Goal: Check status: Check status

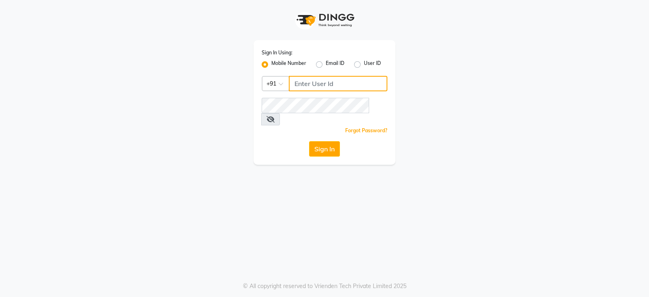
click at [321, 84] on input "Username" at bounding box center [338, 83] width 99 height 15
type input "9022170370"
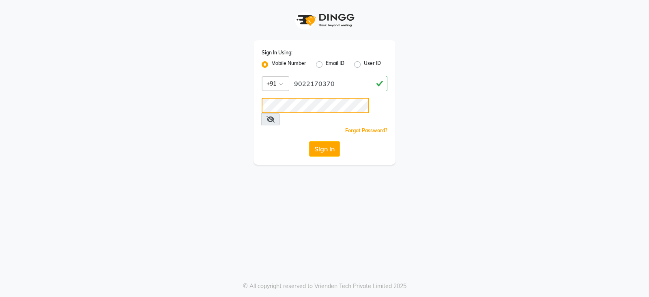
click at [309, 141] on button "Sign In" at bounding box center [324, 148] width 31 height 15
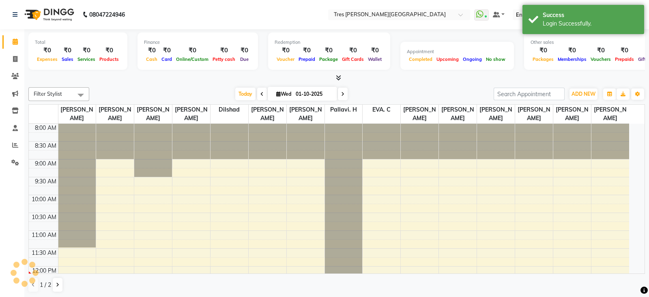
select select "en"
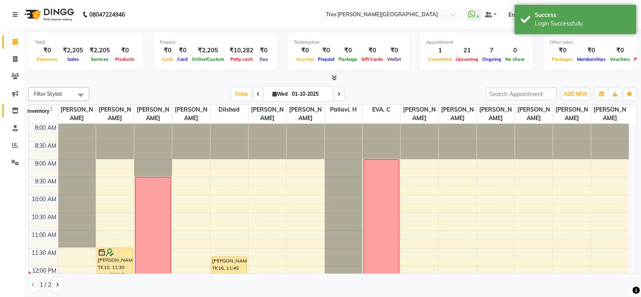
click at [14, 107] on icon at bounding box center [15, 110] width 7 height 6
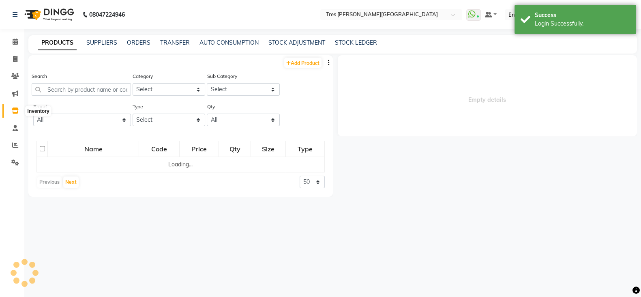
select select
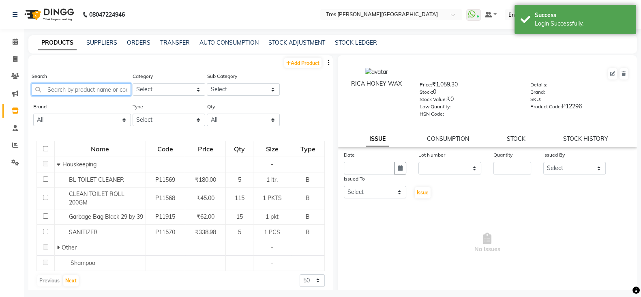
click at [65, 94] on input "text" at bounding box center [81, 89] width 99 height 13
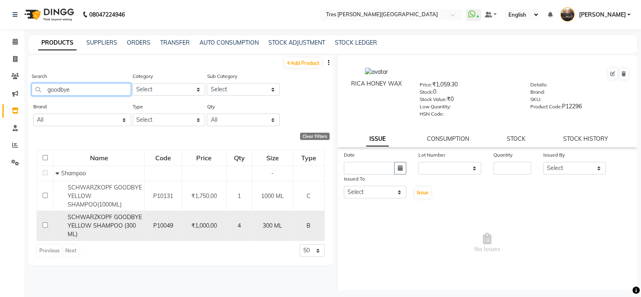
type input "goodbye"
click at [94, 225] on span "SCHWARZKOPF GOODBYE YELLOW SHAMPOO (300 ML)" at bounding box center [105, 225] width 74 height 24
select select
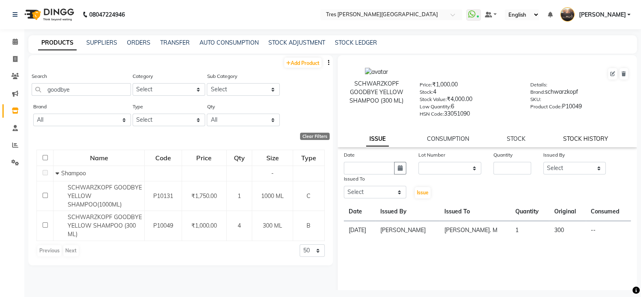
click at [587, 142] on link "STOCK HISTORY" at bounding box center [585, 138] width 45 height 7
select select "all"
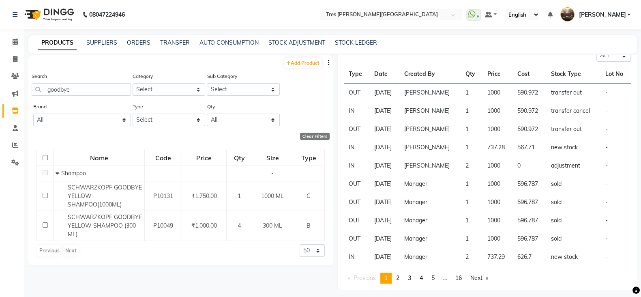
scroll to position [5, 0]
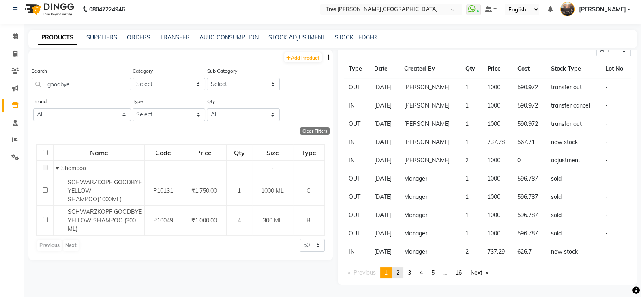
click at [398, 274] on span "2" at bounding box center [397, 272] width 3 height 7
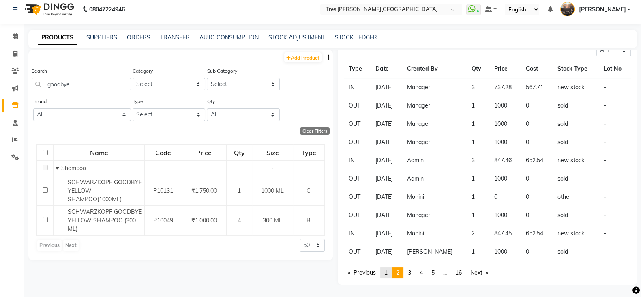
click at [388, 270] on span "1" at bounding box center [385, 272] width 3 height 7
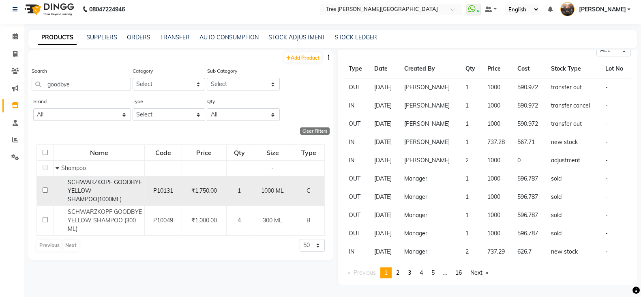
drag, startPoint x: 130, startPoint y: 183, endPoint x: 104, endPoint y: 200, distance: 30.7
click at [104, 200] on span "SCHWARZKOPF GOODBYE YELLOW SHAMPOO(1000ML)" at bounding box center [105, 190] width 74 height 24
select select "all"
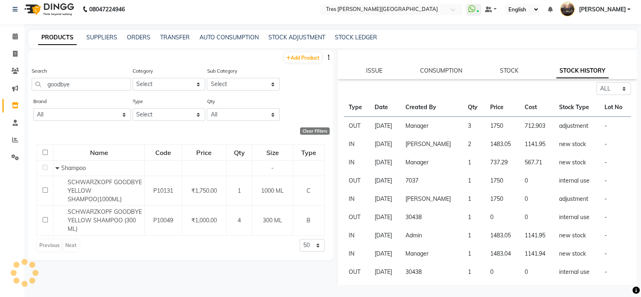
scroll to position [109, 0]
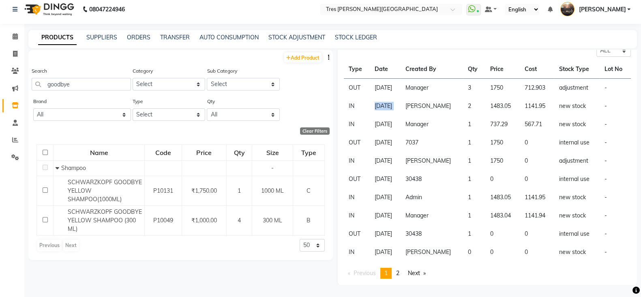
drag, startPoint x: 368, startPoint y: 105, endPoint x: 411, endPoint y: 110, distance: 42.5
click at [411, 110] on tr "IN 05-09-2025 Meghana Kering 2 1483.05 1141.95 new stock -" at bounding box center [487, 106] width 287 height 18
drag, startPoint x: 470, startPoint y: 106, endPoint x: 481, endPoint y: 107, distance: 10.5
click at [481, 107] on td "2" at bounding box center [474, 106] width 22 height 18
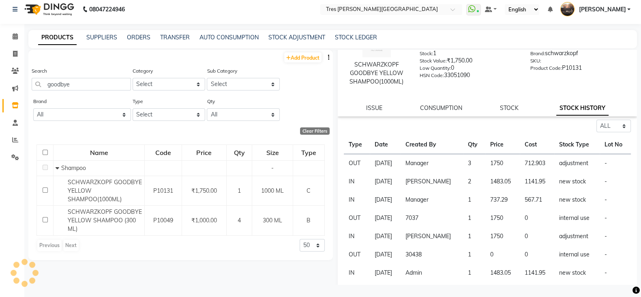
scroll to position [32, 0]
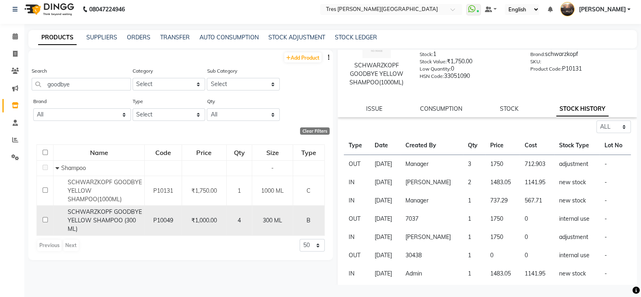
click at [84, 221] on span "SCHWARZKOPF GOODBYE YELLOW SHAMPOO (300 ML)" at bounding box center [105, 220] width 74 height 24
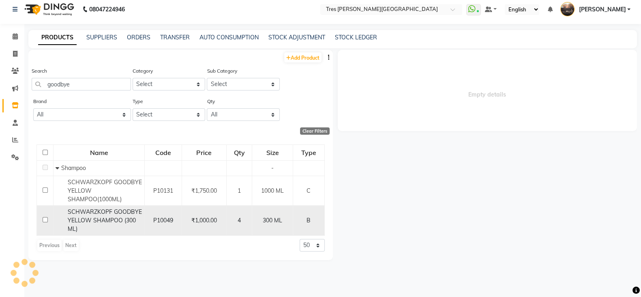
scroll to position [0, 0]
select select "all"
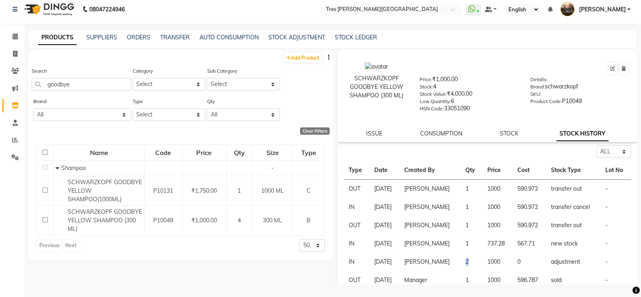
drag, startPoint x: 468, startPoint y: 263, endPoint x: 477, endPoint y: 265, distance: 9.0
click at [477, 265] on td "2" at bounding box center [470, 262] width 21 height 18
click at [468, 250] on td "1" at bounding box center [470, 243] width 21 height 18
drag, startPoint x: 465, startPoint y: 193, endPoint x: 486, endPoint y: 192, distance: 20.7
click at [486, 192] on tr "OUT 29-09-2025 Meghana Kering 1 1000 590.972 transfer out -" at bounding box center [487, 189] width 287 height 19
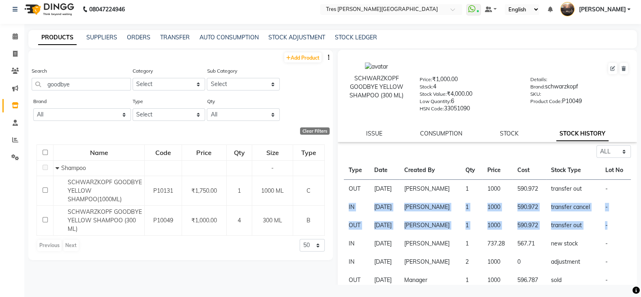
drag, startPoint x: 347, startPoint y: 206, endPoint x: 602, endPoint y: 227, distance: 255.5
click at [602, 227] on tbody "OUT 29-09-2025 Meghana Kering 1 1000 590.972 transfer out - IN 29-09-2025 Megha…" at bounding box center [487, 271] width 287 height 183
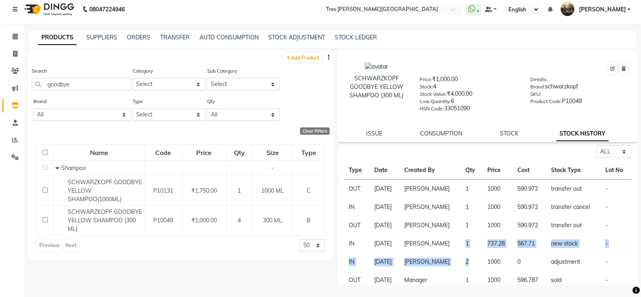
drag, startPoint x: 472, startPoint y: 264, endPoint x: 465, endPoint y: 239, distance: 26.2
click at [465, 239] on tbody "OUT 29-09-2025 Meghana Kering 1 1000 590.972 transfer out - IN 29-09-2025 Megha…" at bounding box center [487, 271] width 287 height 183
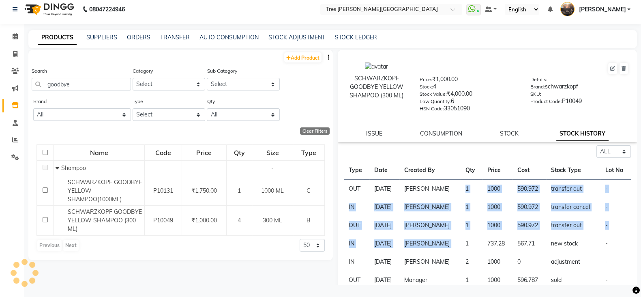
drag, startPoint x: 467, startPoint y: 186, endPoint x: 470, endPoint y: 238, distance: 52.4
click at [470, 238] on tbody "OUT 29-09-2025 Meghana Kering 1 1000 590.972 transfer out - IN 29-09-2025 Megha…" at bounding box center [487, 271] width 287 height 183
click at [470, 238] on td "1" at bounding box center [470, 243] width 21 height 18
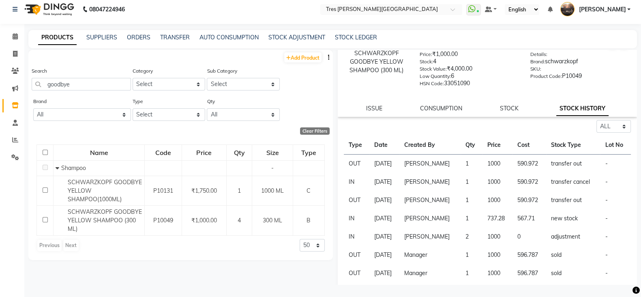
scroll to position [26, 0]
click at [471, 239] on td "2" at bounding box center [470, 236] width 21 height 18
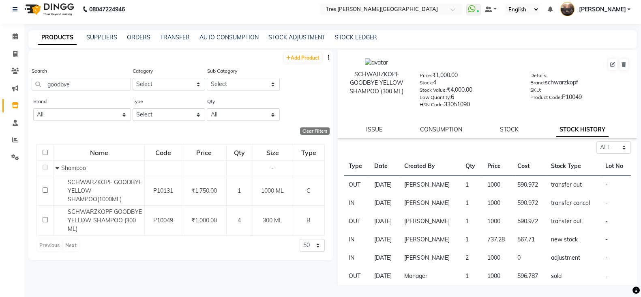
scroll to position [103, 0]
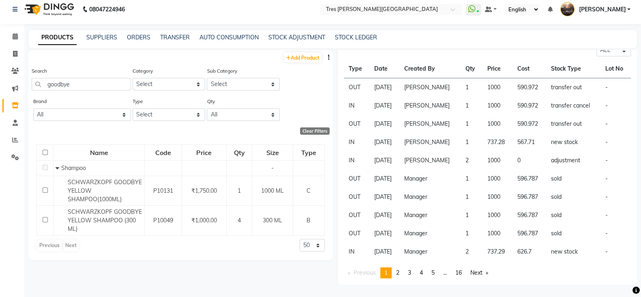
drag, startPoint x: 370, startPoint y: 179, endPoint x: 405, endPoint y: 236, distance: 67.0
click at [405, 236] on tbody "OUT 29-09-2025 Meghana Kering 1 1000 590.972 transfer out - IN 29-09-2025 Megha…" at bounding box center [487, 169] width 287 height 183
click at [576, 236] on td "sold" at bounding box center [573, 233] width 54 height 18
click at [398, 272] on span "2" at bounding box center [397, 272] width 3 height 7
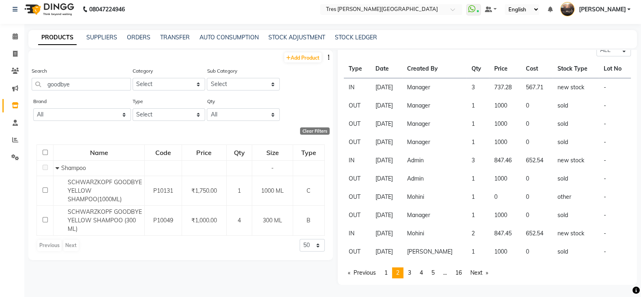
click at [424, 199] on td "Mohini" at bounding box center [434, 197] width 64 height 18
click at [388, 271] on span "1" at bounding box center [385, 272] width 3 height 7
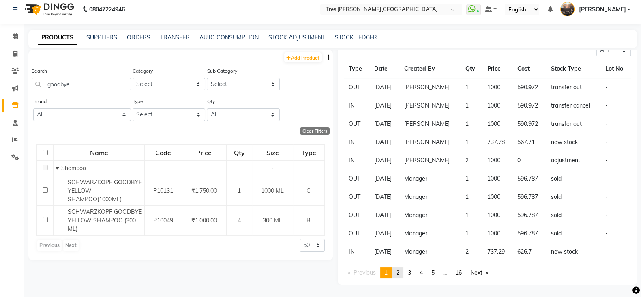
click at [397, 272] on span "2" at bounding box center [397, 272] width 3 height 7
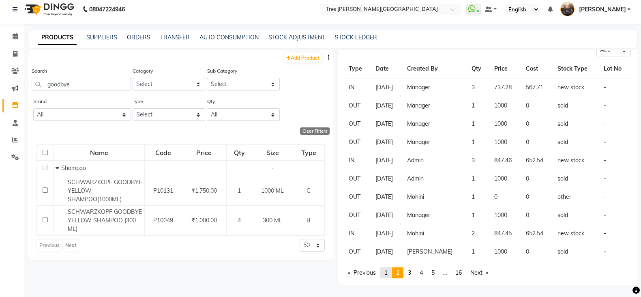
click at [387, 270] on span "1" at bounding box center [385, 272] width 3 height 7
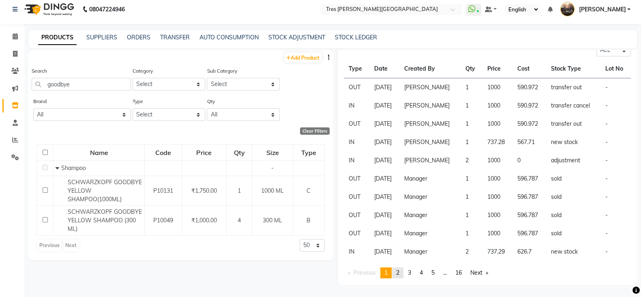
click at [399, 275] on span "2" at bounding box center [397, 272] width 3 height 7
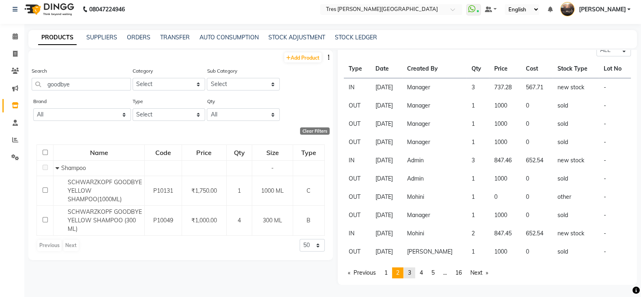
click at [410, 274] on span "3" at bounding box center [409, 272] width 3 height 7
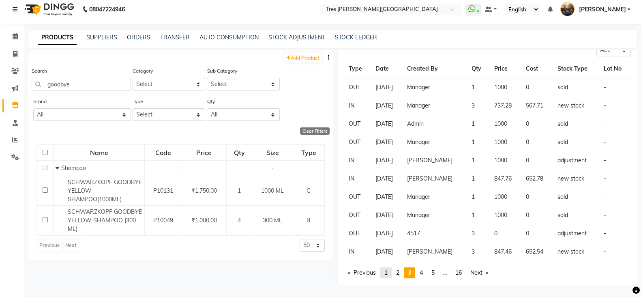
click at [388, 273] on span "1" at bounding box center [385, 272] width 3 height 7
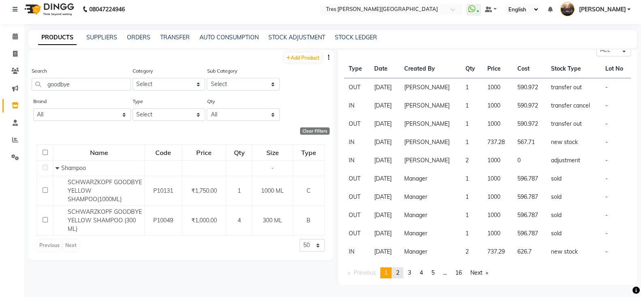
click at [396, 273] on link "page 2" at bounding box center [397, 272] width 11 height 11
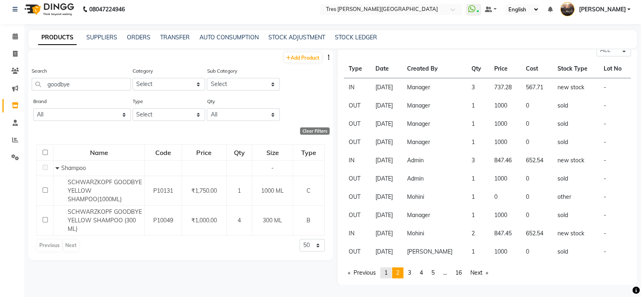
click at [385, 273] on span "1" at bounding box center [385, 272] width 3 height 7
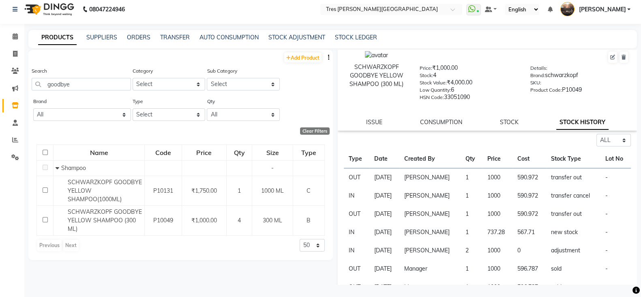
scroll to position [0, 0]
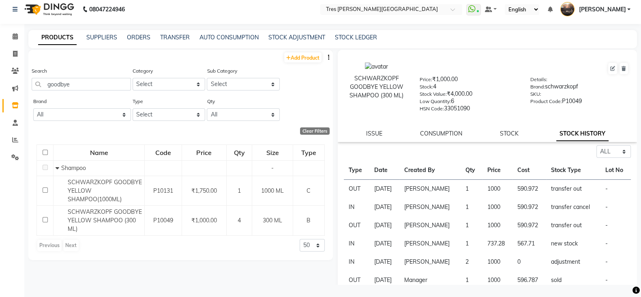
click at [374, 131] on div "SCHWARZKOPF GOODBYE YELLOW SHAMPOO (300 ML) Price: ₹1,000.00 Stock: 4 Stock Val…" at bounding box center [488, 96] width 300 height 92
click at [373, 137] on link "ISSUE" at bounding box center [374, 133] width 16 height 7
select select
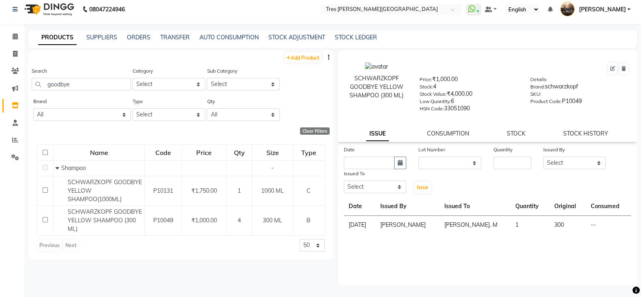
scroll to position [25, 0]
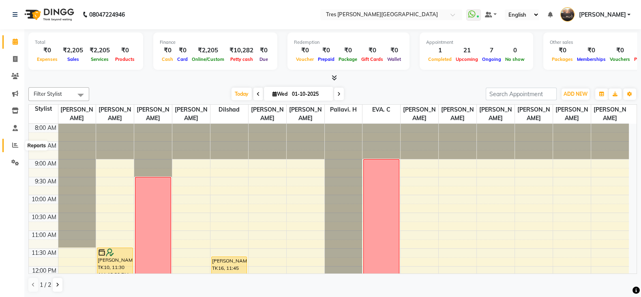
click at [14, 144] on icon at bounding box center [15, 145] width 6 height 6
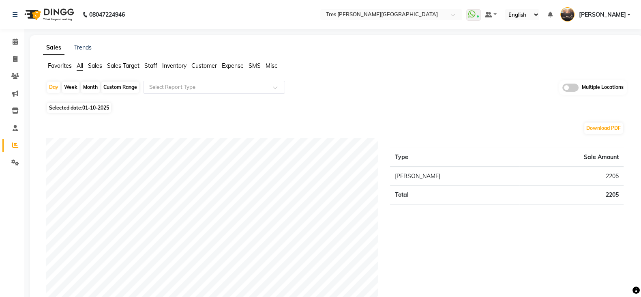
click at [88, 90] on div "Month" at bounding box center [90, 86] width 19 height 11
select select "10"
select select "2025"
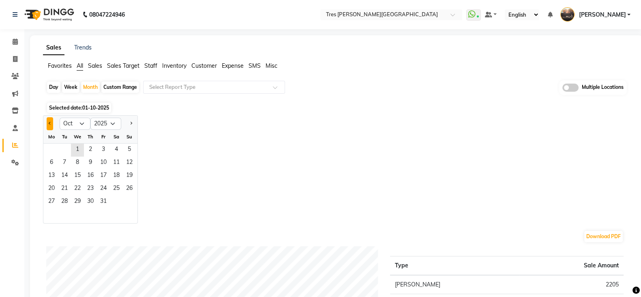
click at [51, 122] on span "Previous month" at bounding box center [50, 123] width 3 height 3
select select "9"
click at [52, 163] on span "8" at bounding box center [51, 162] width 13 height 13
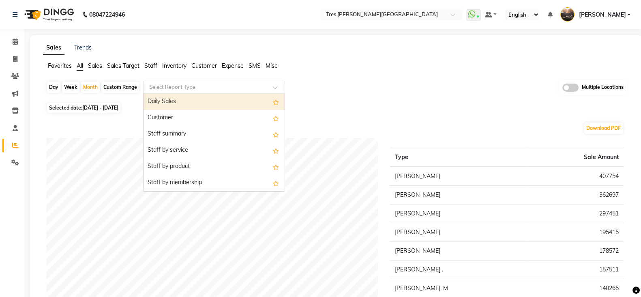
click at [185, 83] on input "text" at bounding box center [206, 87] width 117 height 8
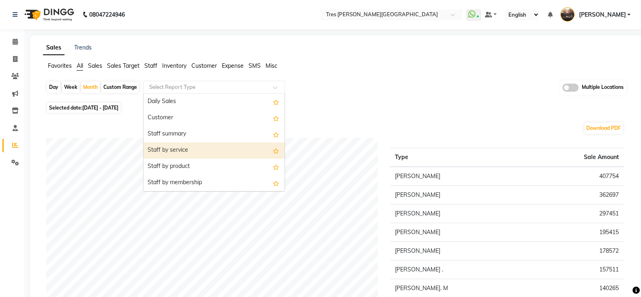
scroll to position [29, 0]
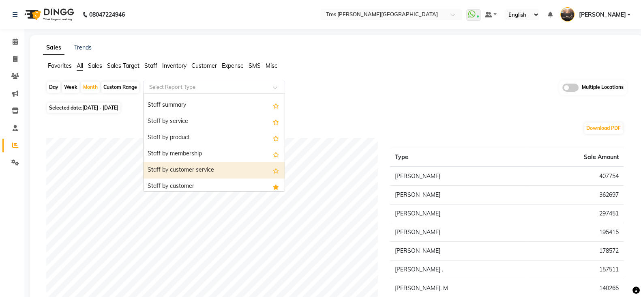
click at [186, 166] on div "Staff by customer service" at bounding box center [213, 170] width 141 height 16
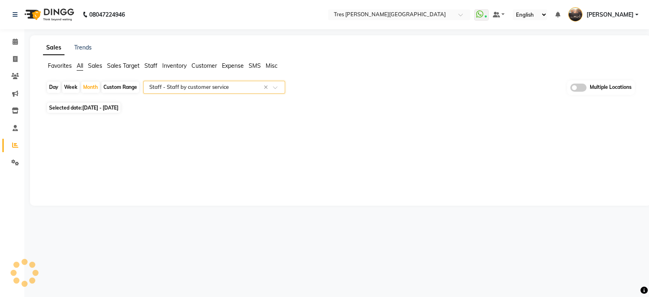
select select "filtered_report"
select select "pdf"
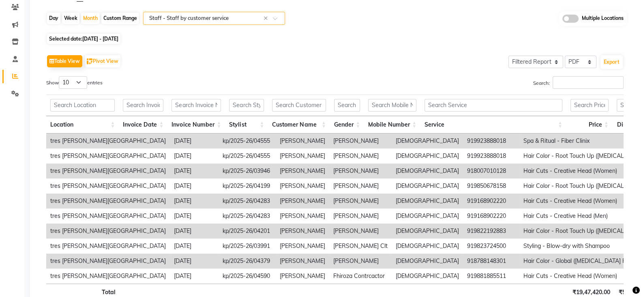
scroll to position [70, 0]
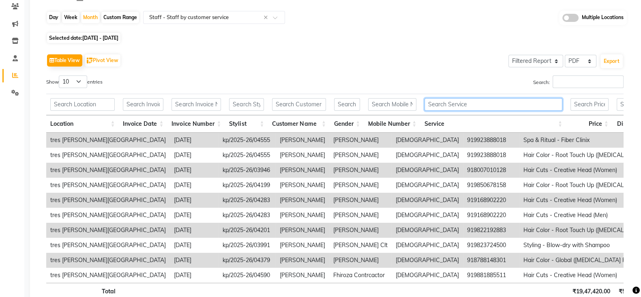
click at [442, 100] on input "text" at bounding box center [493, 104] width 138 height 13
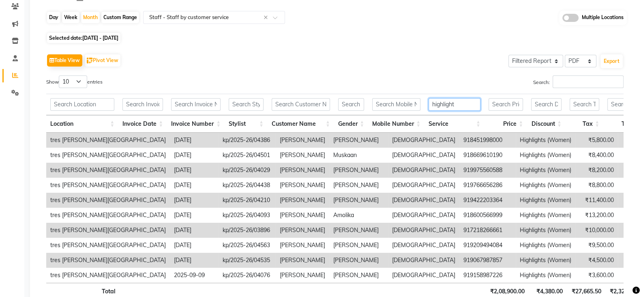
type input "highlights"
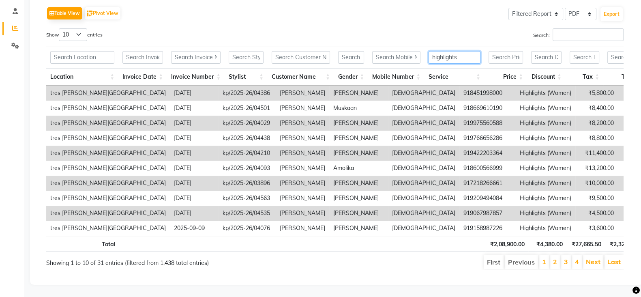
click at [455, 51] on input "highlights" at bounding box center [454, 57] width 52 height 13
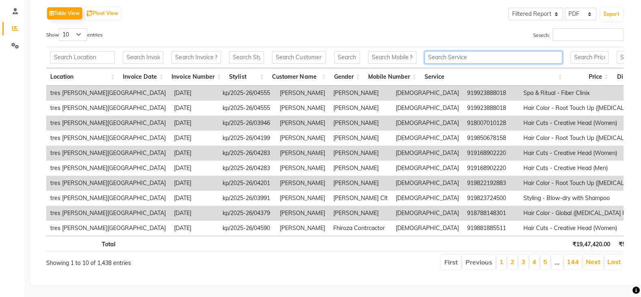
click at [455, 51] on input "text" at bounding box center [493, 57] width 138 height 13
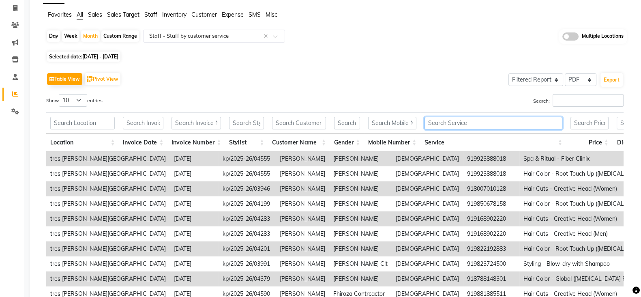
scroll to position [50, 0]
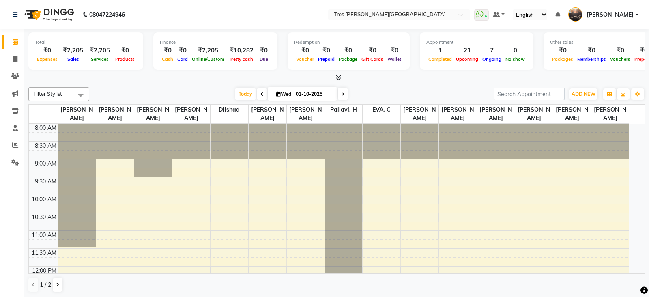
select select "en"
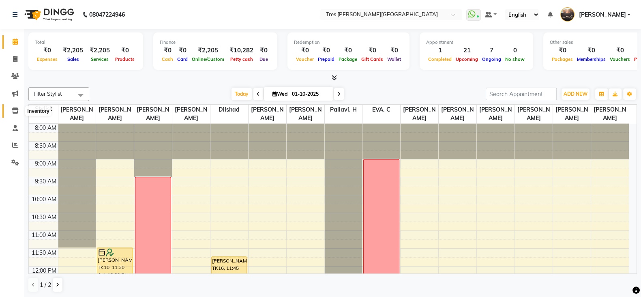
click at [12, 110] on icon at bounding box center [15, 110] width 7 height 6
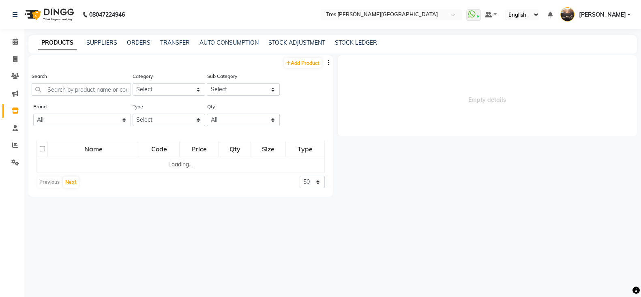
select select
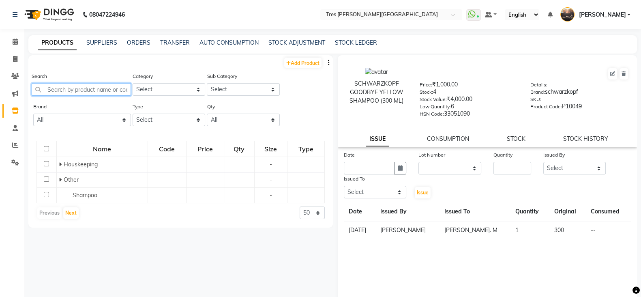
click at [67, 90] on input "text" at bounding box center [81, 89] width 99 height 13
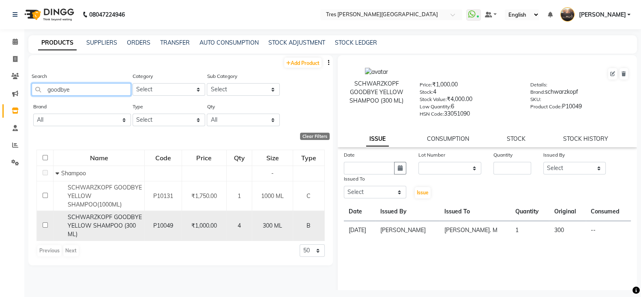
type input "goodbye"
click at [118, 227] on span "SCHWARZKOPF GOODBYE YELLOW SHAMPOO (300 ML)" at bounding box center [105, 225] width 74 height 24
select select
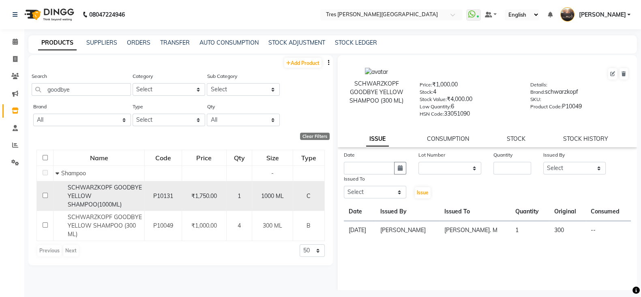
click at [241, 203] on td "1" at bounding box center [239, 196] width 26 height 30
click at [145, 201] on td "P10131" at bounding box center [163, 196] width 37 height 30
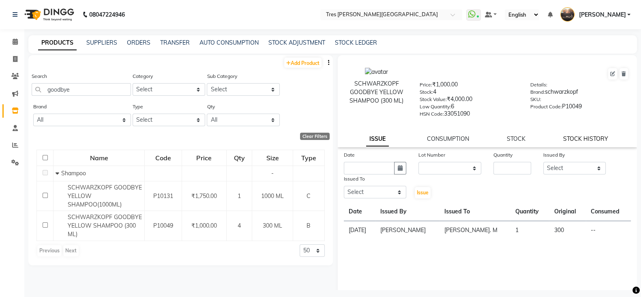
click at [519, 138] on link "STOCK HISTORY" at bounding box center [585, 138] width 45 height 7
select select "all"
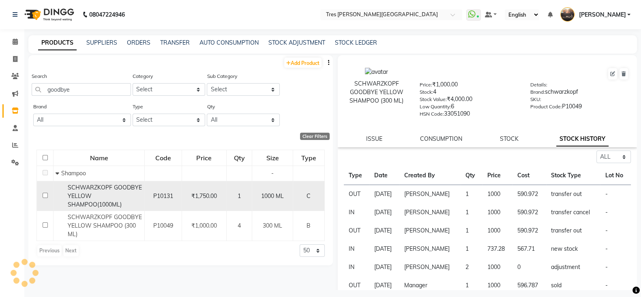
click at [91, 193] on div "SCHWARZKOPF GOODBYE YELLOW SHAMPOO(1000ML)" at bounding box center [99, 196] width 87 height 26
select select "all"
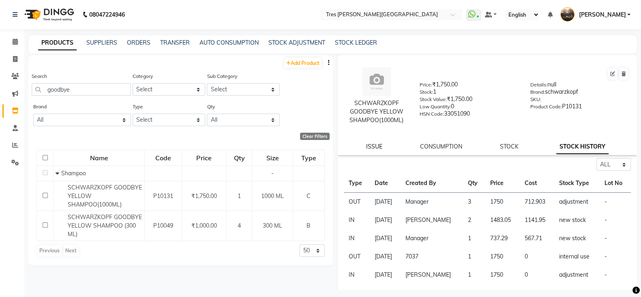
click at [377, 147] on link "ISSUE" at bounding box center [374, 146] width 16 height 7
select select
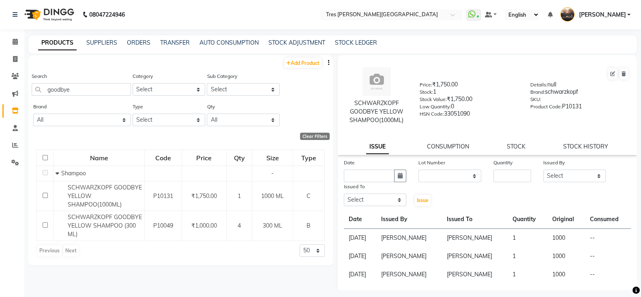
scroll to position [30, 0]
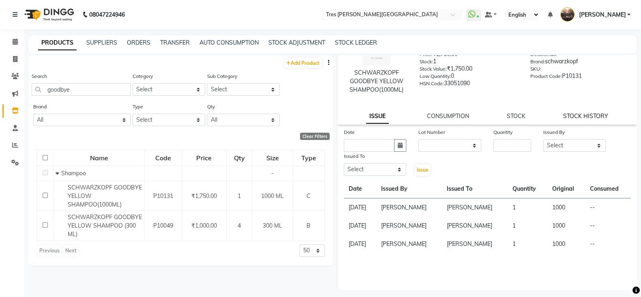
click at [519, 119] on link "STOCK HISTORY" at bounding box center [585, 115] width 45 height 7
select select "all"
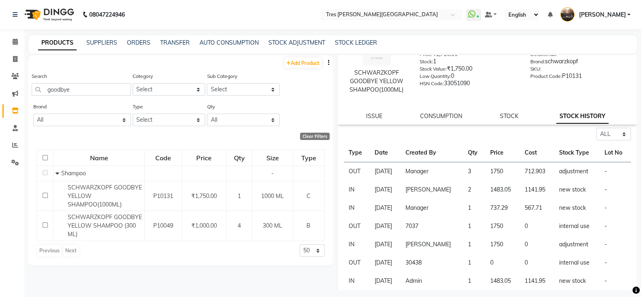
scroll to position [109, 0]
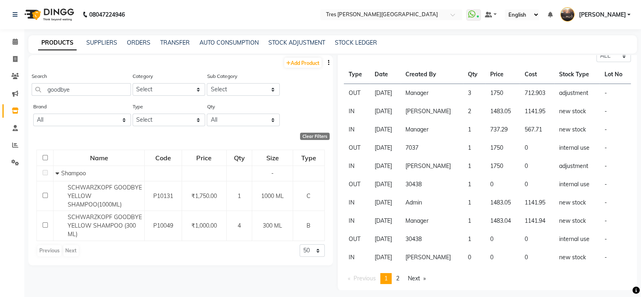
drag, startPoint x: 369, startPoint y: 201, endPoint x: 408, endPoint y: 224, distance: 44.8
click at [408, 224] on tbody "OUT [DATE] Manager 3 1750 712.903 adjustment - IN [DATE] [PERSON_NAME] 2 1483.0…" at bounding box center [487, 175] width 287 height 183
click at [394, 203] on td "[DATE]" at bounding box center [385, 202] width 31 height 18
drag, startPoint x: 373, startPoint y: 149, endPoint x: 407, endPoint y: 146, distance: 34.2
click at [400, 146] on td "[DATE]" at bounding box center [385, 148] width 31 height 18
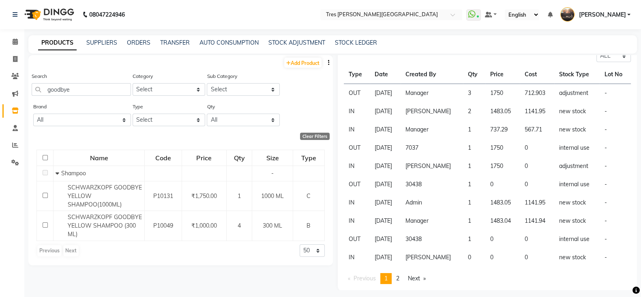
click at [391, 146] on td "[DATE]" at bounding box center [385, 148] width 31 height 18
drag, startPoint x: 371, startPoint y: 185, endPoint x: 409, endPoint y: 187, distance: 38.2
click at [400, 187] on td "[DATE]" at bounding box center [385, 184] width 31 height 18
click at [387, 167] on td "[DATE]" at bounding box center [385, 166] width 31 height 18
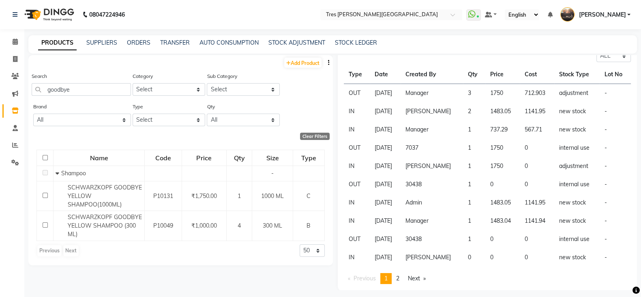
drag, startPoint x: 371, startPoint y: 165, endPoint x: 409, endPoint y: 167, distance: 38.2
click at [400, 167] on td "[DATE]" at bounding box center [385, 166] width 31 height 18
click at [389, 144] on td "[DATE]" at bounding box center [385, 148] width 31 height 18
drag, startPoint x: 373, startPoint y: 148, endPoint x: 407, endPoint y: 152, distance: 35.1
click at [400, 152] on td "[DATE]" at bounding box center [385, 148] width 31 height 18
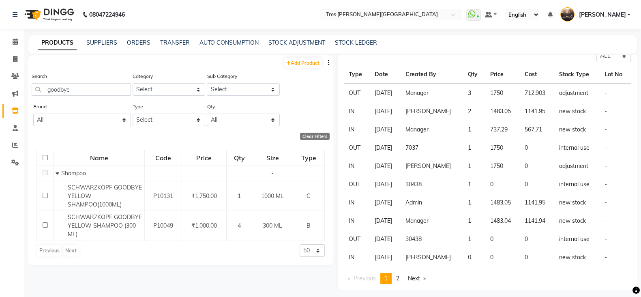
click at [395, 147] on td "[DATE]" at bounding box center [385, 148] width 31 height 18
drag, startPoint x: 372, startPoint y: 129, endPoint x: 405, endPoint y: 129, distance: 32.4
click at [400, 129] on td "[DATE]" at bounding box center [385, 129] width 31 height 18
drag, startPoint x: 371, startPoint y: 129, endPoint x: 406, endPoint y: 130, distance: 34.9
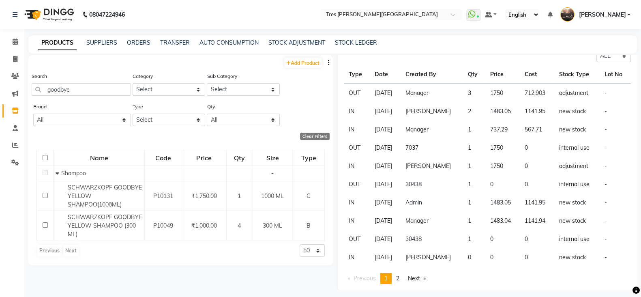
click at [400, 130] on td "[DATE]" at bounding box center [385, 129] width 31 height 18
drag, startPoint x: 370, startPoint y: 112, endPoint x: 405, endPoint y: 111, distance: 34.5
click at [400, 111] on td "[DATE]" at bounding box center [385, 111] width 31 height 18
click at [375, 91] on td "[DATE]" at bounding box center [385, 93] width 31 height 19
drag, startPoint x: 375, startPoint y: 91, endPoint x: 409, endPoint y: 91, distance: 34.9
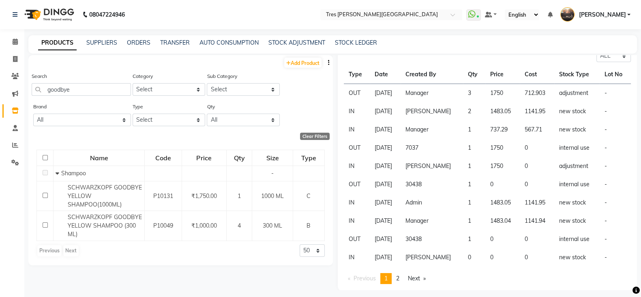
click at [400, 91] on td "[DATE]" at bounding box center [385, 93] width 31 height 19
click at [471, 148] on td "1" at bounding box center [474, 148] width 22 height 18
click at [419, 149] on td "7037" at bounding box center [431, 148] width 62 height 18
drag, startPoint x: 369, startPoint y: 131, endPoint x: 413, endPoint y: 132, distance: 43.8
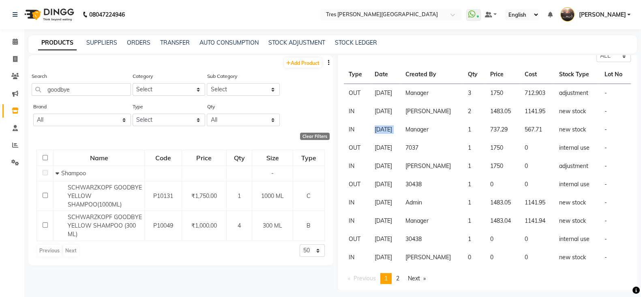
click at [413, 132] on tr "IN [DATE] Manager 1 737.29 567.71 new stock -" at bounding box center [487, 129] width 287 height 18
drag, startPoint x: 370, startPoint y: 150, endPoint x: 409, endPoint y: 145, distance: 38.9
click at [400, 145] on td "[DATE]" at bounding box center [385, 148] width 31 height 18
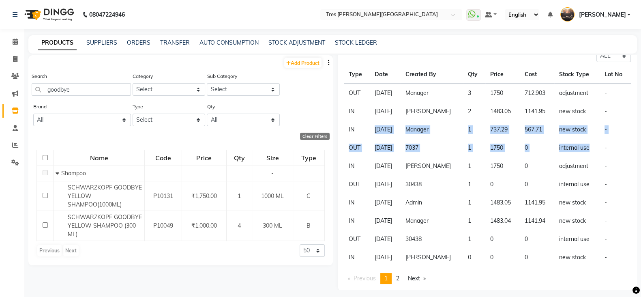
drag, startPoint x: 367, startPoint y: 124, endPoint x: 588, endPoint y: 148, distance: 222.2
click at [519, 148] on tbody "OUT [DATE] Manager 3 1750 712.903 adjustment - IN [DATE] [PERSON_NAME] 2 1483.0…" at bounding box center [487, 175] width 287 height 183
click at [519, 148] on td "internal use" at bounding box center [576, 148] width 45 height 18
drag, startPoint x: 373, startPoint y: 147, endPoint x: 600, endPoint y: 148, distance: 227.0
click at [519, 148] on tr "OUT [DATE] 7037 1 1750 0 internal use -" at bounding box center [487, 148] width 287 height 18
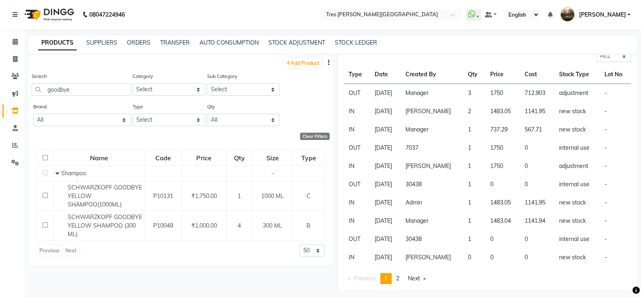
click at [493, 133] on td "737.29" at bounding box center [502, 129] width 34 height 18
drag, startPoint x: 373, startPoint y: 150, endPoint x: 588, endPoint y: 148, distance: 215.3
click at [519, 148] on tr "OUT [DATE] 7037 1 1750 0 internal use -" at bounding box center [487, 148] width 287 height 18
click at [385, 131] on td "[DATE]" at bounding box center [385, 129] width 31 height 18
drag, startPoint x: 370, startPoint y: 129, endPoint x: 591, endPoint y: 129, distance: 220.5
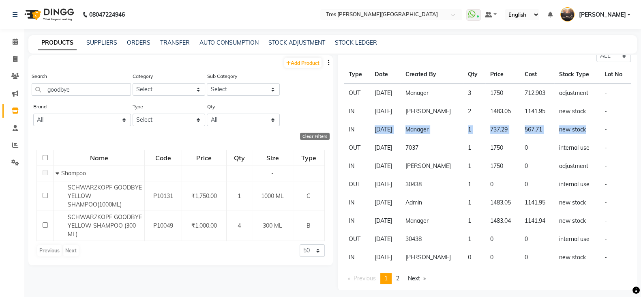
click at [519, 129] on tr "IN [DATE] Manager 1 737.29 567.71 new stock -" at bounding box center [487, 129] width 287 height 18
click at [519, 129] on td "new stock" at bounding box center [576, 129] width 45 height 18
click at [370, 110] on td "[DATE]" at bounding box center [385, 111] width 31 height 18
click at [428, 94] on td "Manager" at bounding box center [431, 93] width 62 height 19
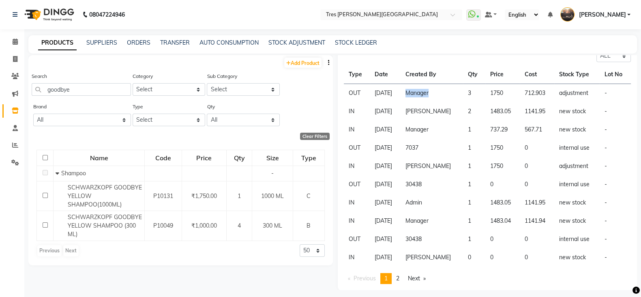
click at [428, 94] on td "Manager" at bounding box center [431, 93] width 62 height 19
drag, startPoint x: 373, startPoint y: 148, endPoint x: 593, endPoint y: 145, distance: 220.1
click at [519, 145] on tr "OUT [DATE] 7037 1 1750 0 internal use -" at bounding box center [487, 148] width 287 height 18
click at [499, 141] on td "1750" at bounding box center [502, 148] width 34 height 18
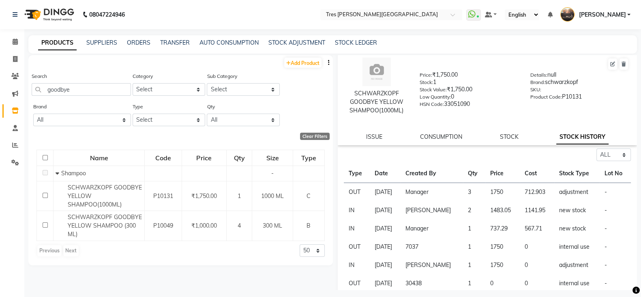
scroll to position [5, 0]
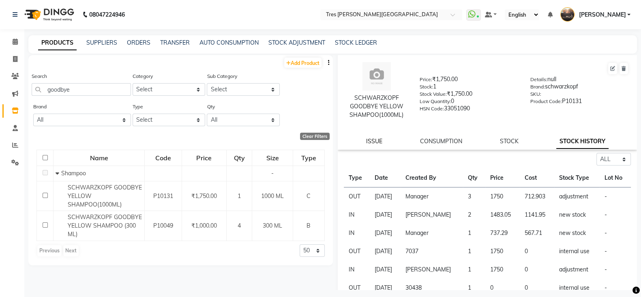
click at [372, 137] on link "ISSUE" at bounding box center [374, 140] width 16 height 7
select select
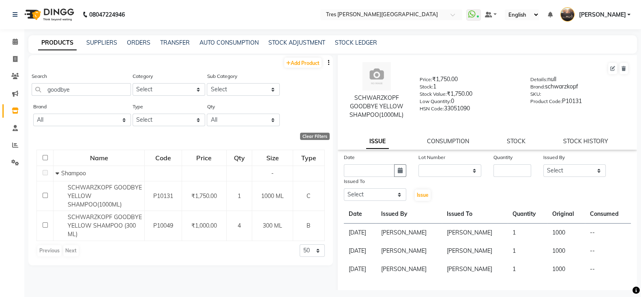
scroll to position [30, 0]
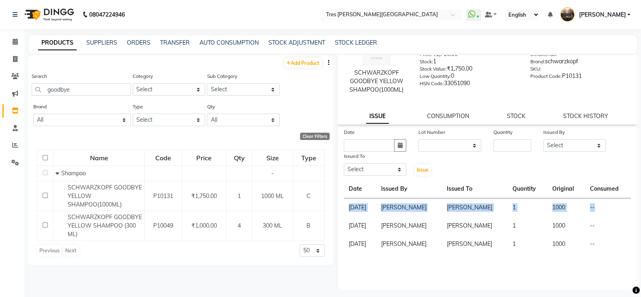
drag, startPoint x: 349, startPoint y: 210, endPoint x: 588, endPoint y: 203, distance: 238.8
click at [519, 203] on tr "[DATE] [PERSON_NAME] [PERSON_NAME] 1 1000 --" at bounding box center [487, 207] width 287 height 19
click at [467, 210] on td "[PERSON_NAME]" at bounding box center [475, 207] width 66 height 19
click at [15, 43] on icon at bounding box center [15, 42] width 5 height 6
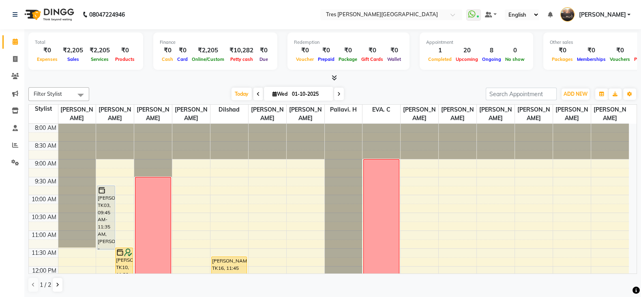
scroll to position [153, 0]
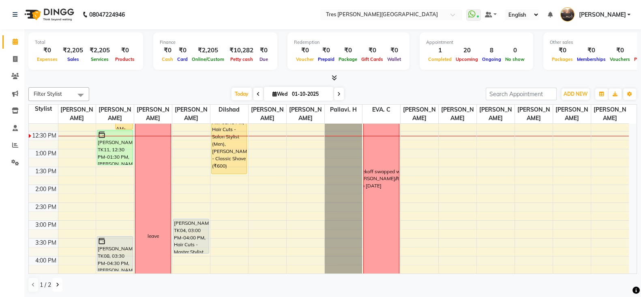
click at [56, 283] on icon at bounding box center [57, 284] width 3 height 5
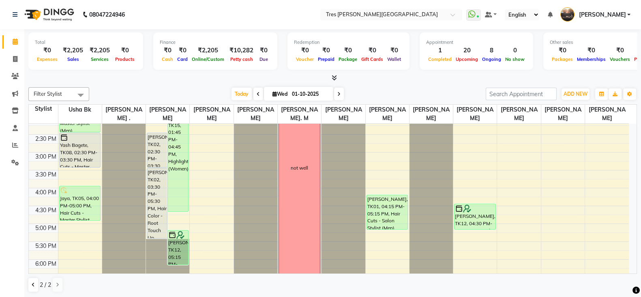
scroll to position [221, 0]
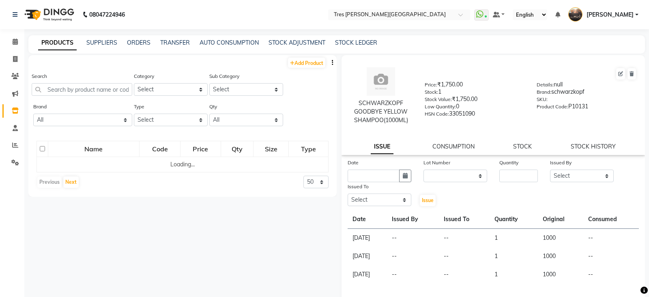
select select
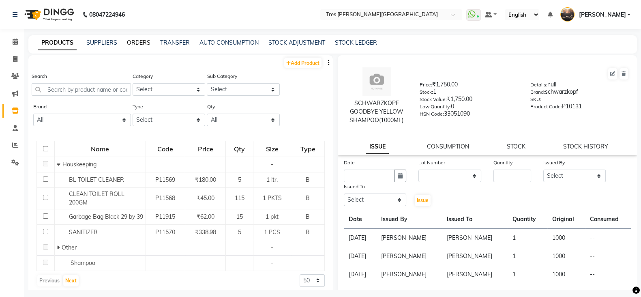
click at [133, 43] on link "ORDERS" at bounding box center [139, 42] width 24 height 7
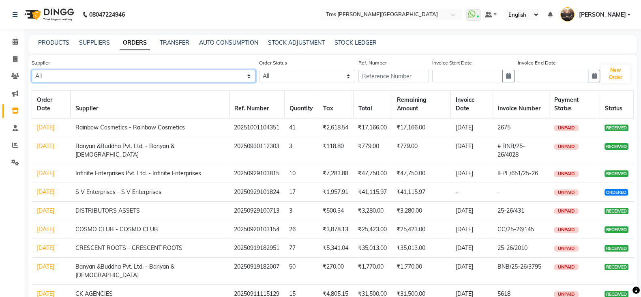
click at [95, 73] on select "All CRESCENT ROOTS - CRESCENT ROOTS Nemil Enterprises - Nemil Enterprises Rajku…" at bounding box center [144, 76] width 224 height 13
select select "325"
click at [32, 70] on select "All CRESCENT ROOTS - CRESCENT ROOTS Nemil Enterprises - Nemil Enterprises Rajku…" at bounding box center [144, 76] width 224 height 13
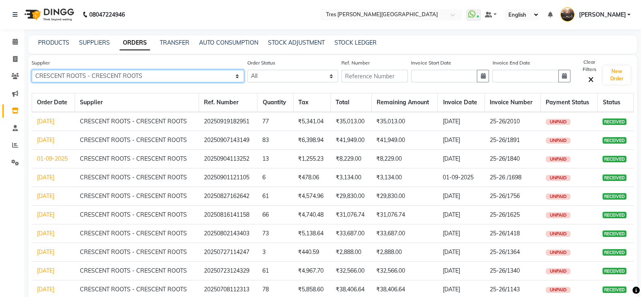
scroll to position [39, 0]
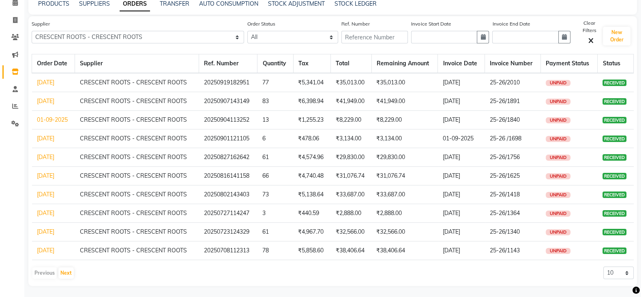
click at [46, 177] on link "[DATE]" at bounding box center [45, 175] width 17 height 7
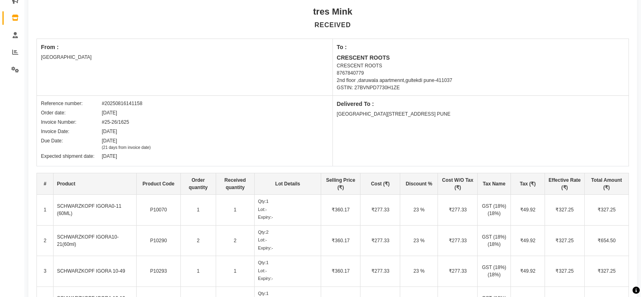
scroll to position [93, 0]
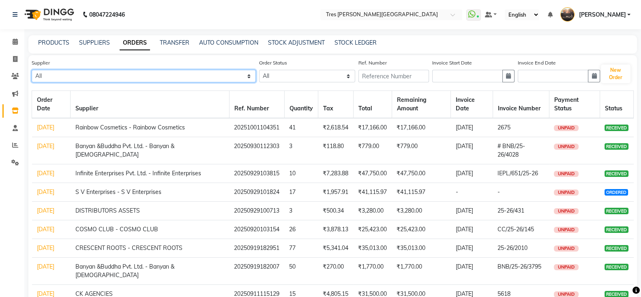
click at [129, 71] on select "All CRESCENT ROOTS - CRESCENT ROOTS Nemil Enterprises - Nemil Enterprises Rajku…" at bounding box center [144, 76] width 224 height 13
select select "325"
click at [32, 70] on select "All CRESCENT ROOTS - CRESCENT ROOTS Nemil Enterprises - Nemil Enterprises Rajku…" at bounding box center [144, 76] width 224 height 13
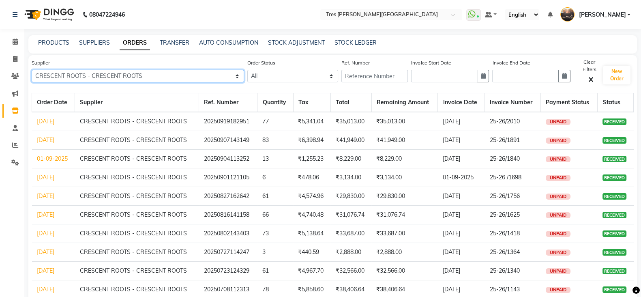
scroll to position [39, 0]
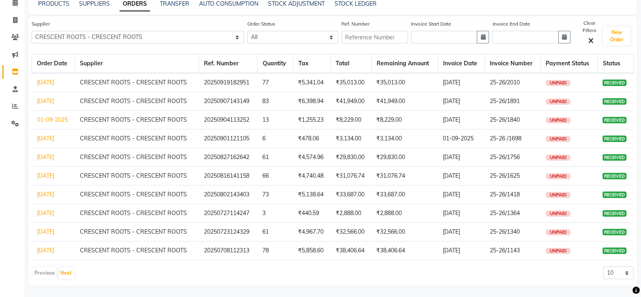
click at [53, 176] on link "[DATE]" at bounding box center [45, 175] width 17 height 7
